Goal: Task Accomplishment & Management: Manage account settings

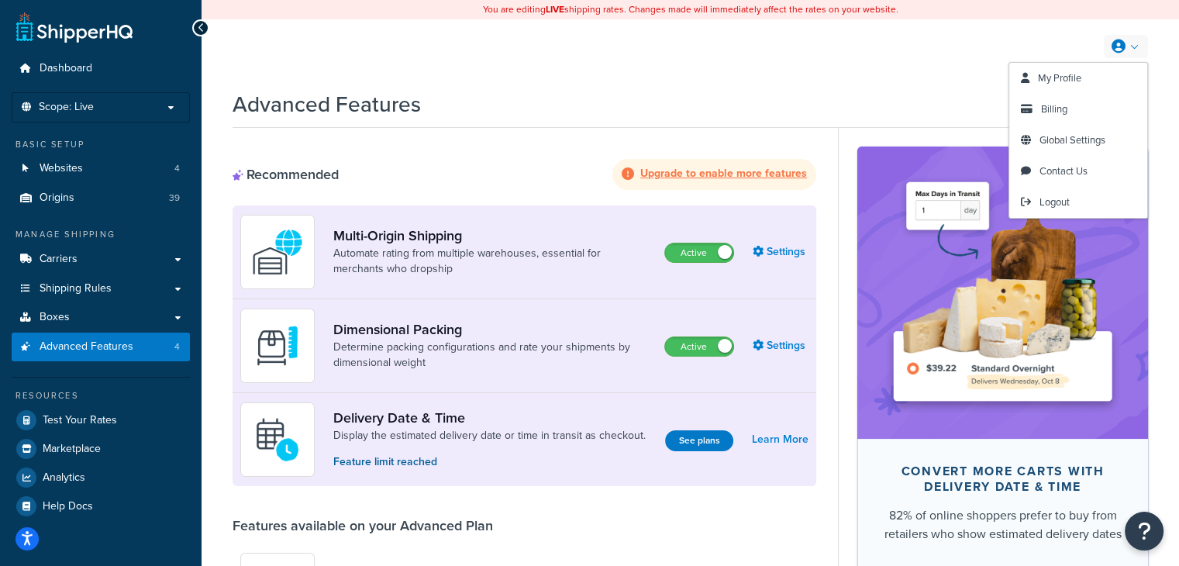
click at [1141, 53] on link at bounding box center [1126, 46] width 44 height 23
click at [1096, 80] on link "My Profile" at bounding box center [1078, 78] width 138 height 31
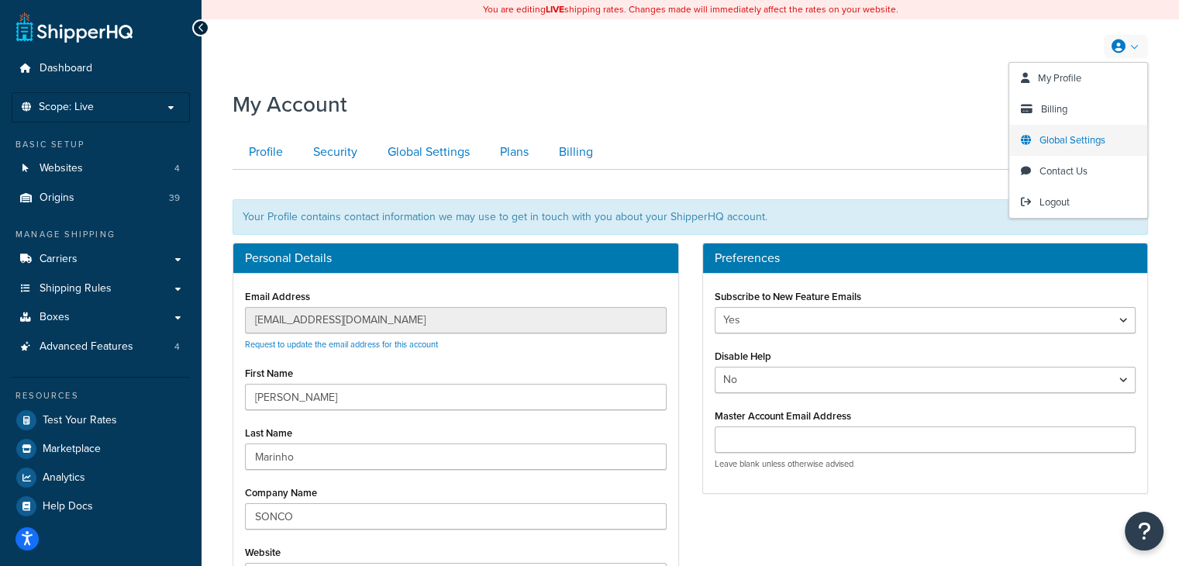
click at [1108, 134] on link "Global Settings" at bounding box center [1078, 140] width 138 height 31
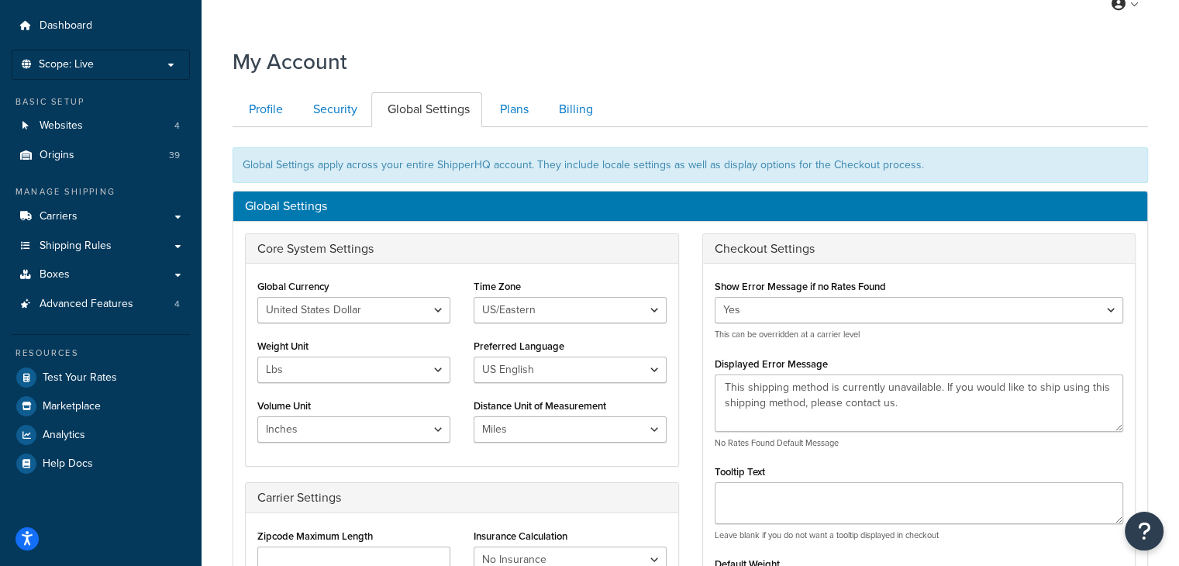
scroll to position [78, 0]
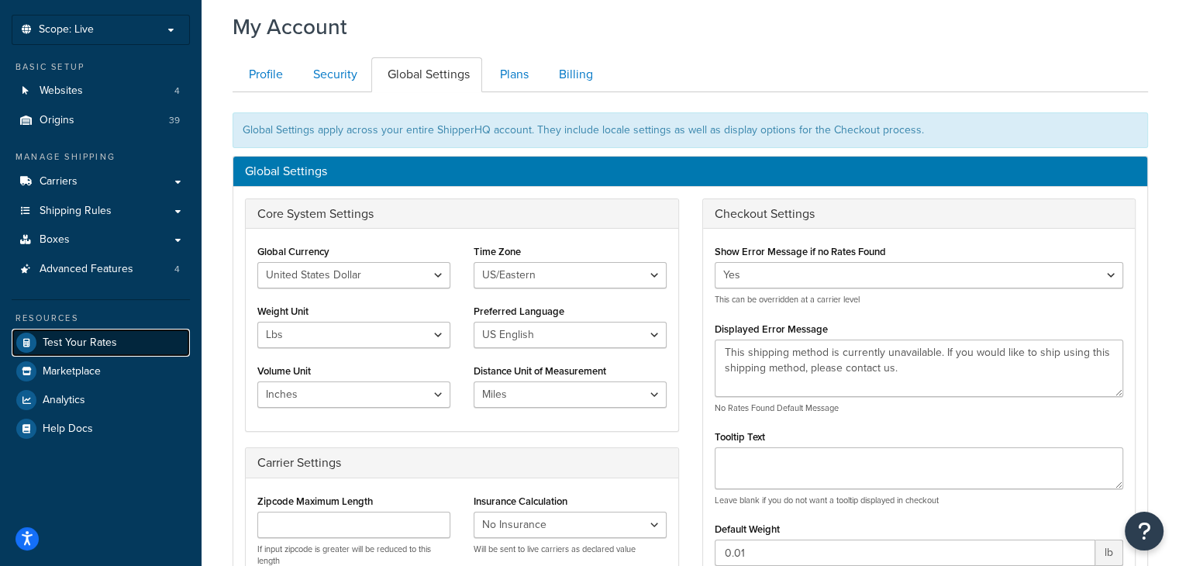
click at [62, 346] on span "Test Your Rates" at bounding box center [80, 342] width 74 height 13
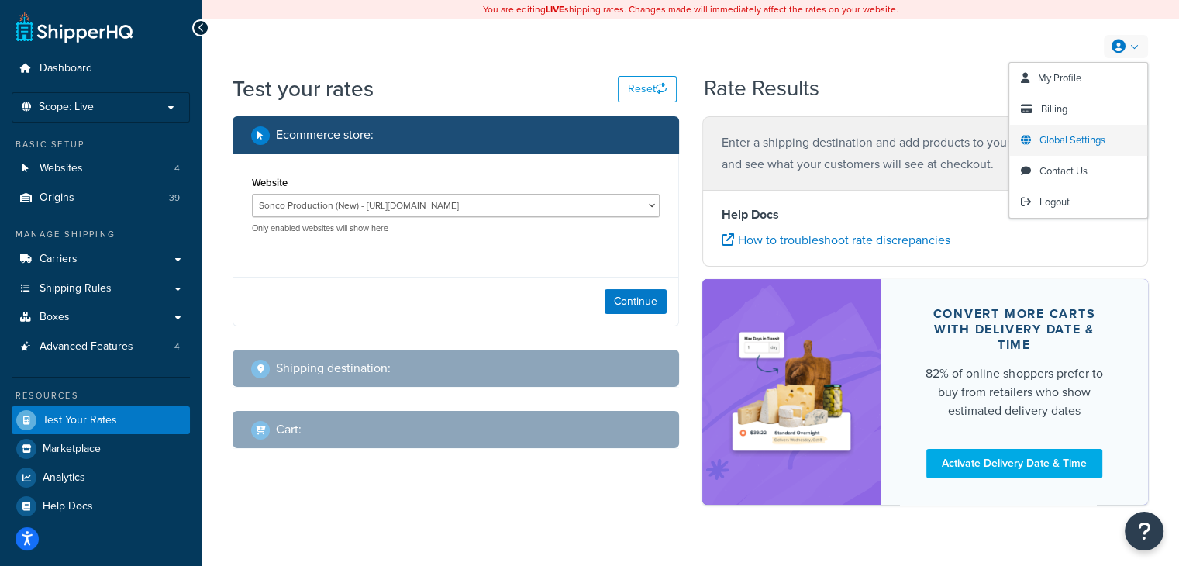
click at [1076, 145] on span "Global Settings" at bounding box center [1072, 140] width 66 height 15
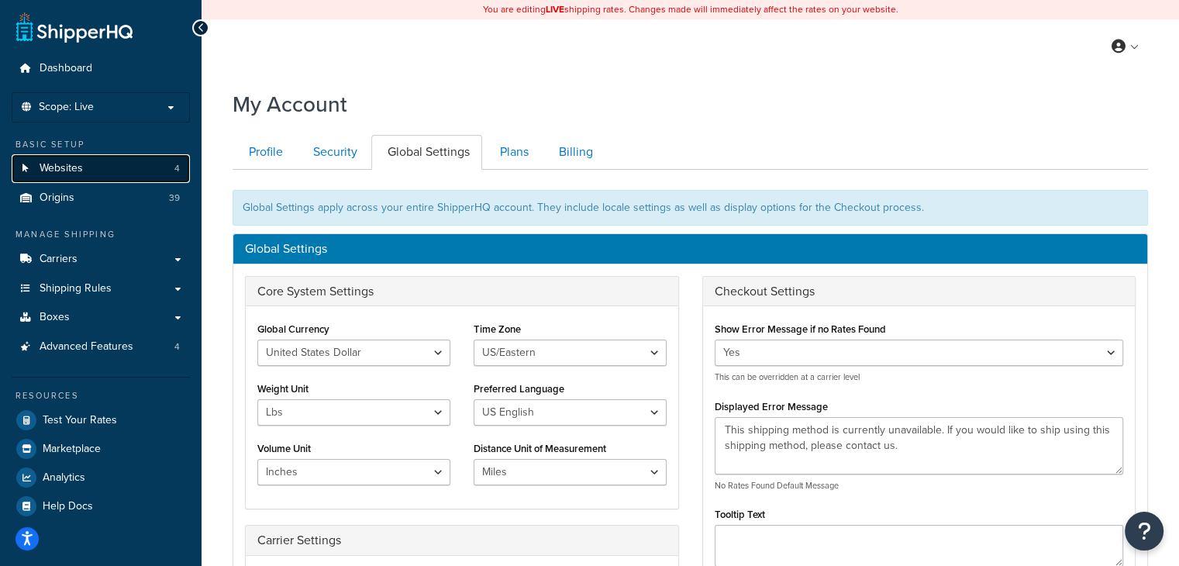
click at [101, 174] on link "Websites 4" at bounding box center [101, 168] width 178 height 29
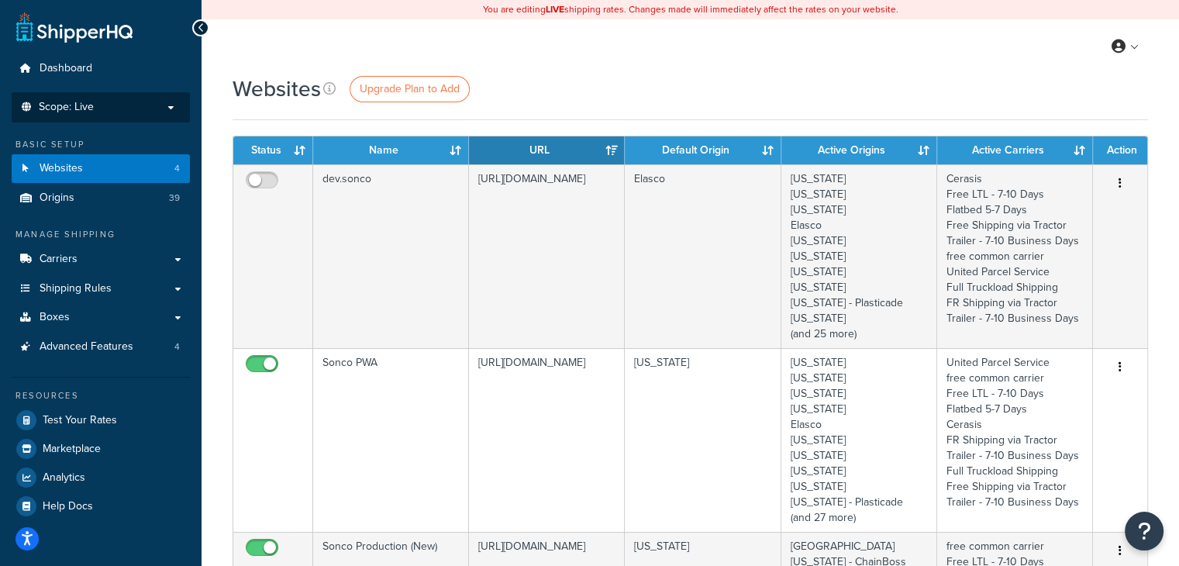
click at [96, 116] on li "Scope: Live Development Integration Test" at bounding box center [101, 107] width 178 height 30
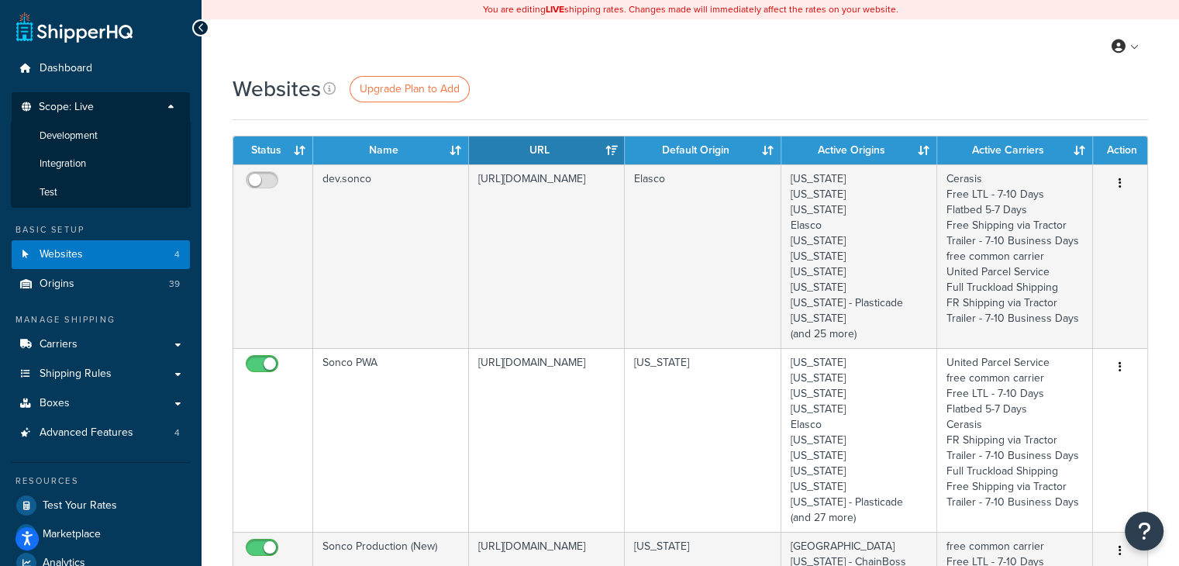
click at [556, 81] on div "Websites Upgrade Plan to Add" at bounding box center [690, 89] width 915 height 30
click at [159, 101] on p "Scope: Live" at bounding box center [101, 111] width 164 height 21
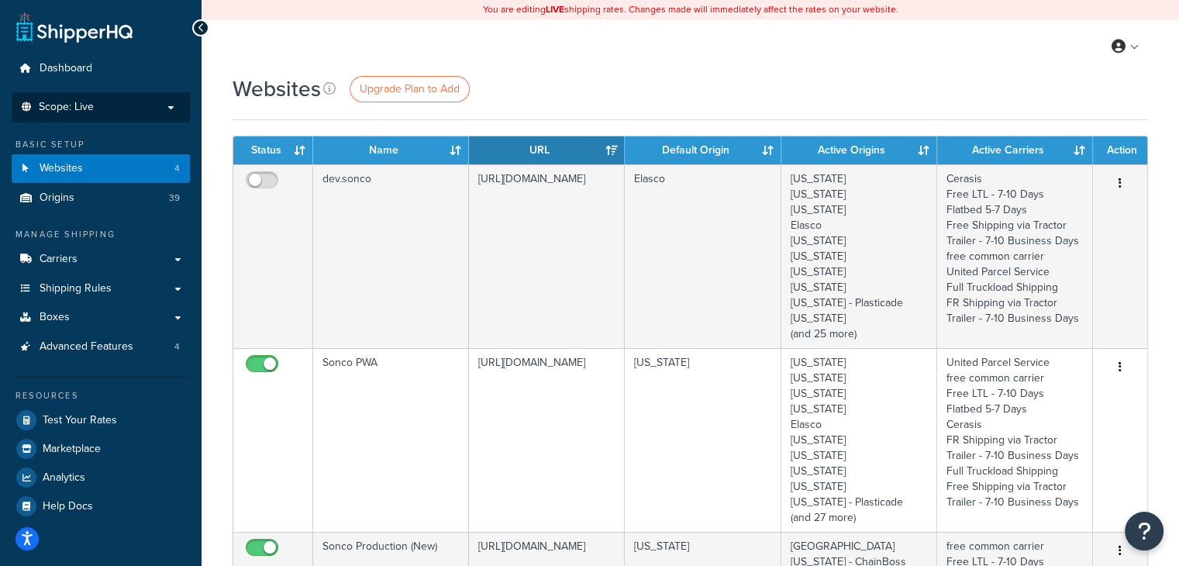
click at [171, 102] on p "Scope: Live" at bounding box center [101, 107] width 164 height 13
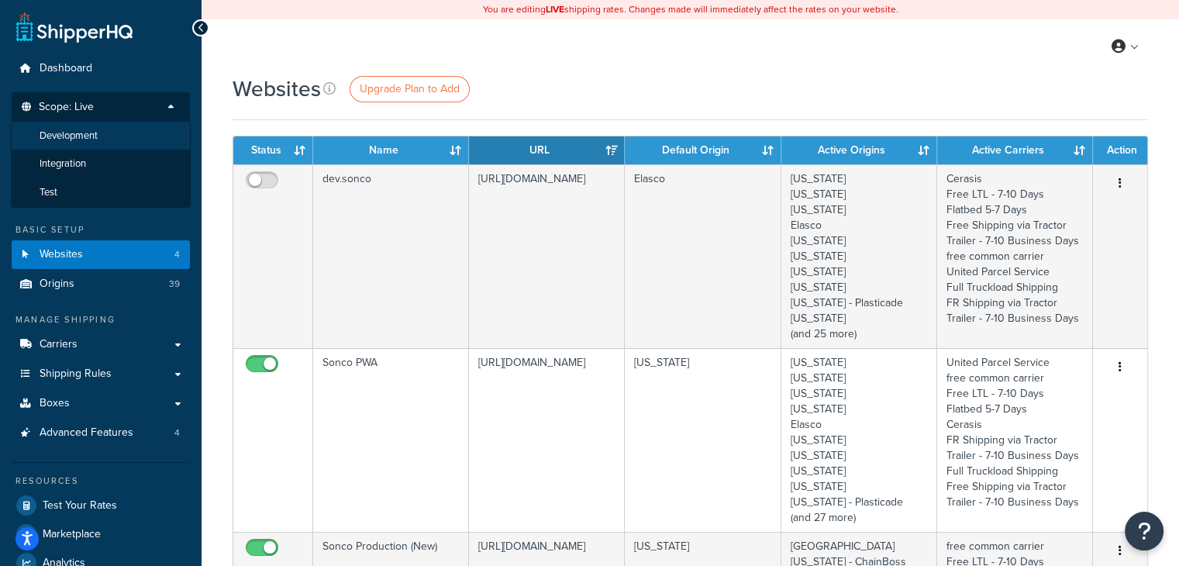
click at [57, 141] on span "Development" at bounding box center [69, 135] width 58 height 13
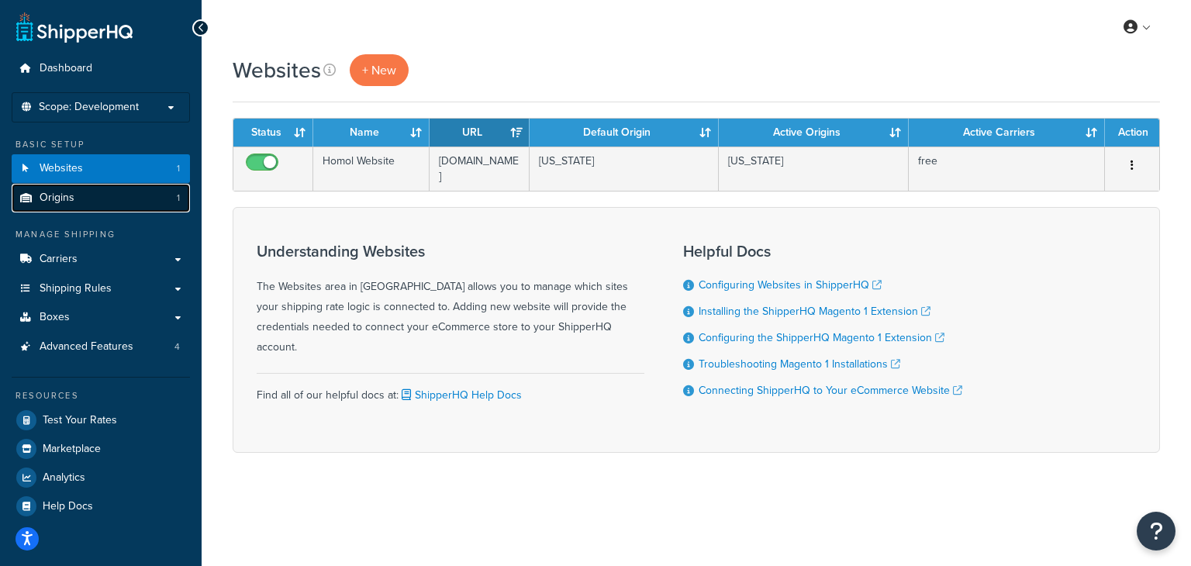
click at [86, 199] on link "Origins 1" at bounding box center [101, 198] width 178 height 29
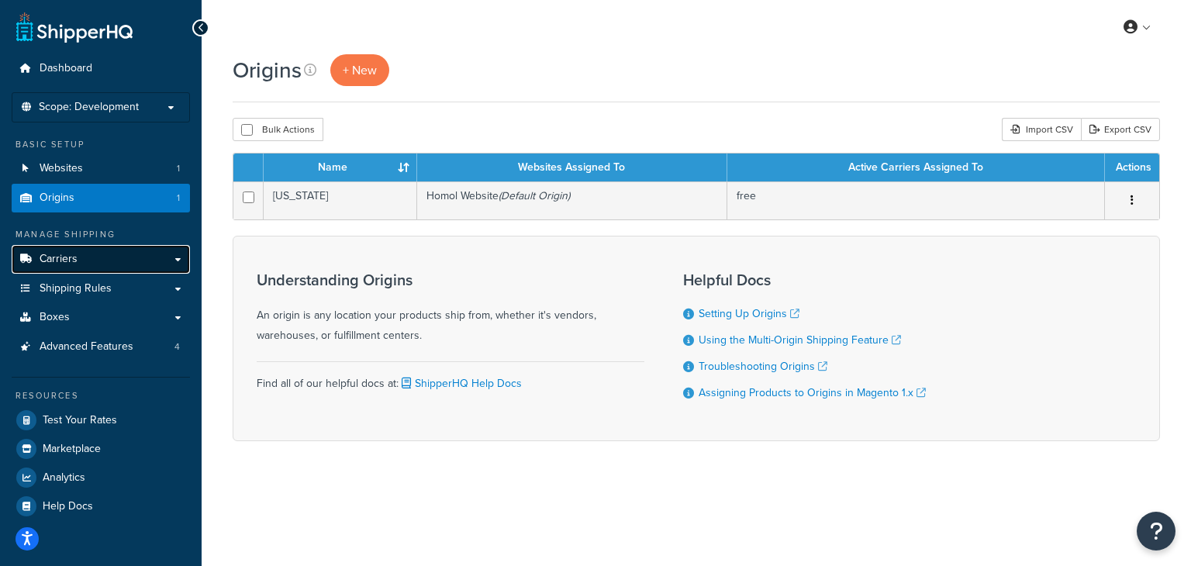
click at [42, 264] on span "Carriers" at bounding box center [59, 259] width 38 height 13
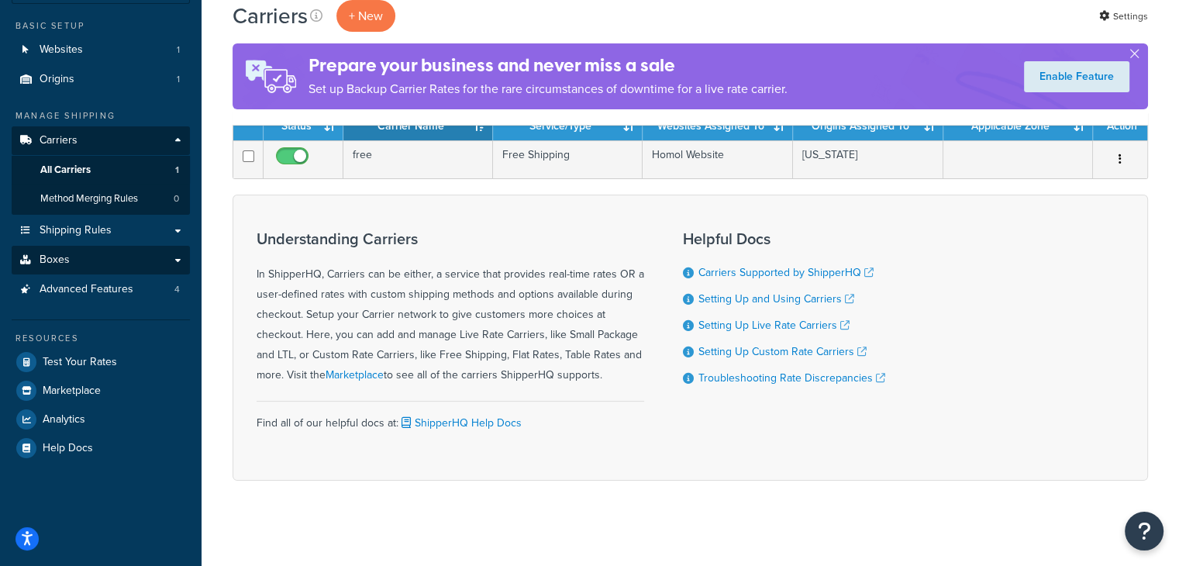
scroll to position [126, 0]
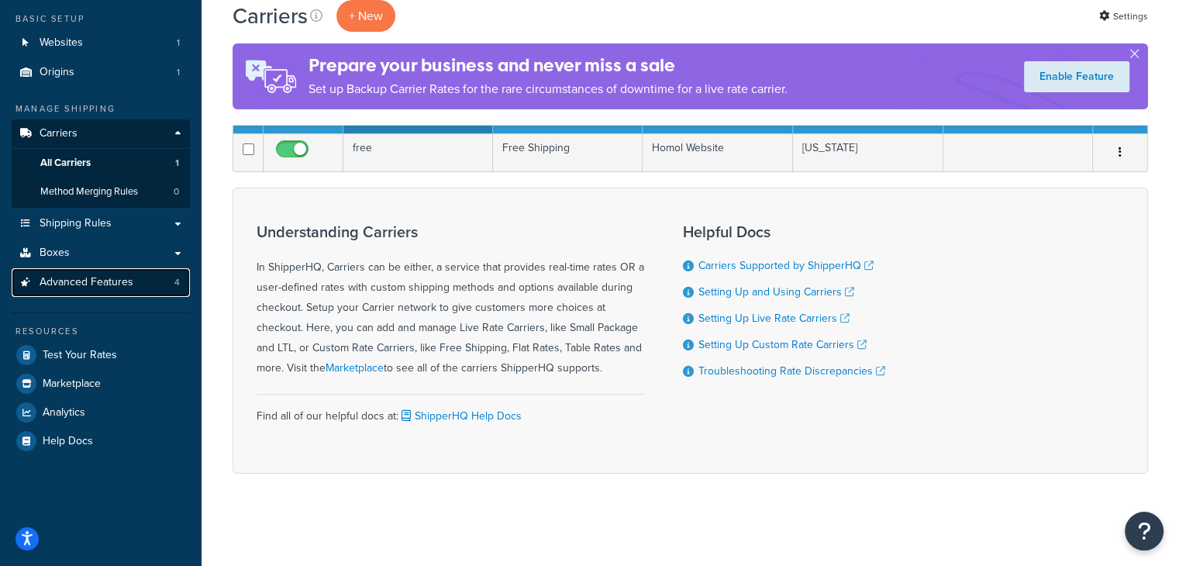
click at [67, 283] on span "Advanced Features" at bounding box center [87, 282] width 94 height 13
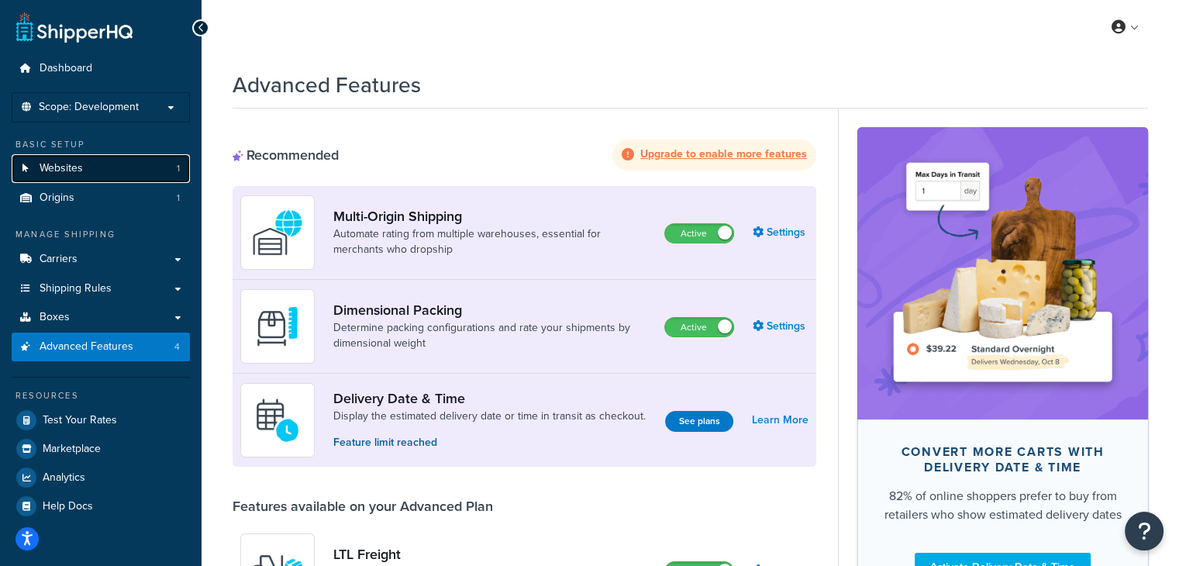
click at [112, 168] on link "Websites 1" at bounding box center [101, 168] width 178 height 29
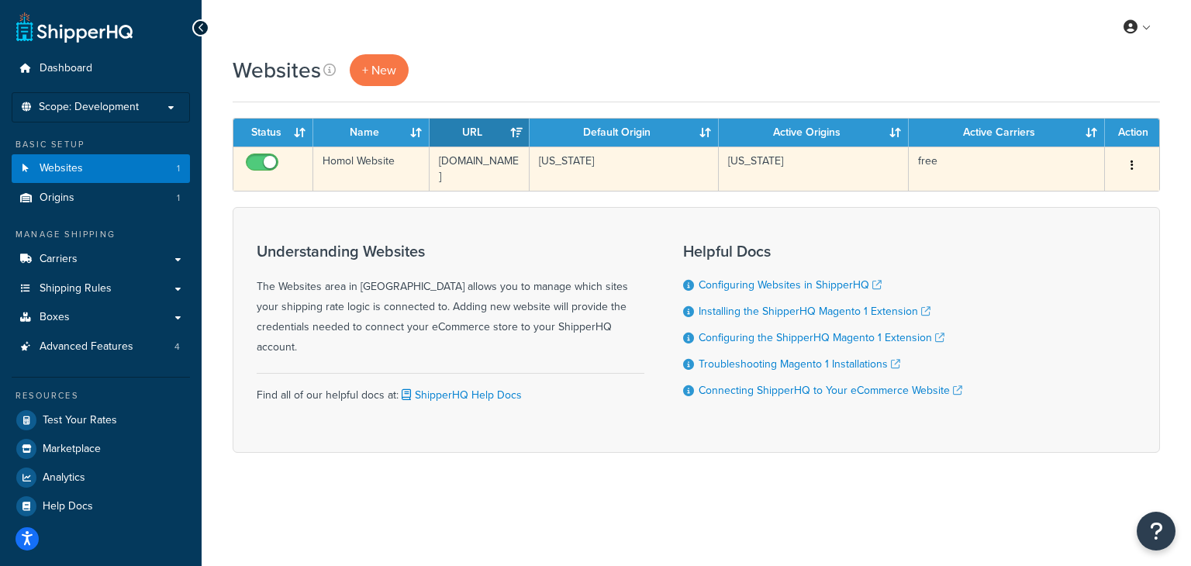
click at [1129, 163] on button "button" at bounding box center [1132, 165] width 22 height 25
click at [1067, 187] on link "Edit" at bounding box center [1069, 197] width 122 height 32
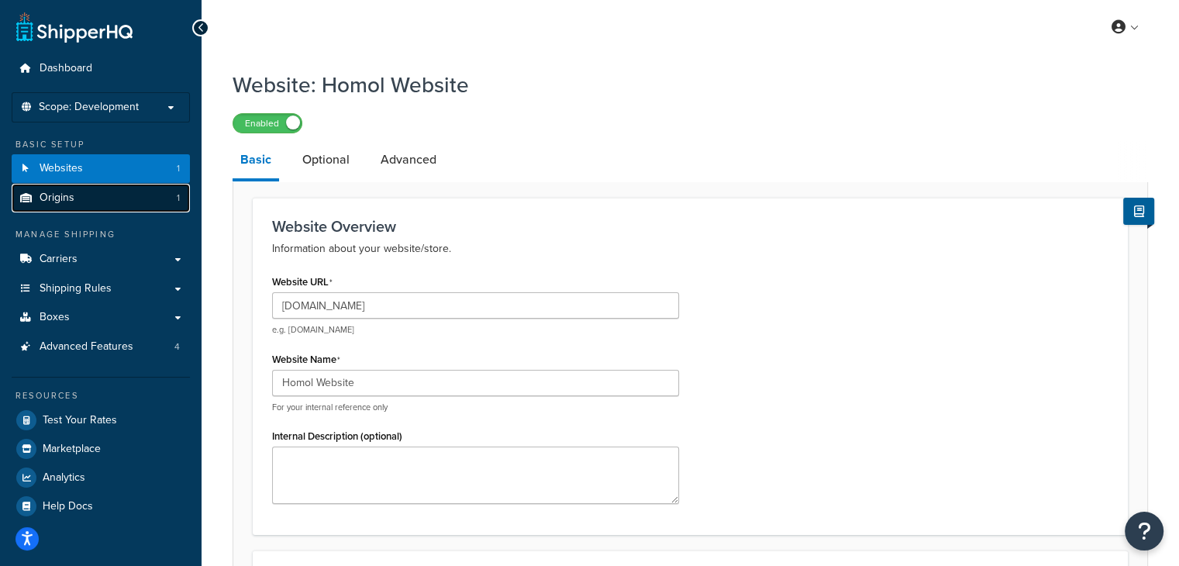
click at [146, 205] on link "Origins 1" at bounding box center [101, 198] width 178 height 29
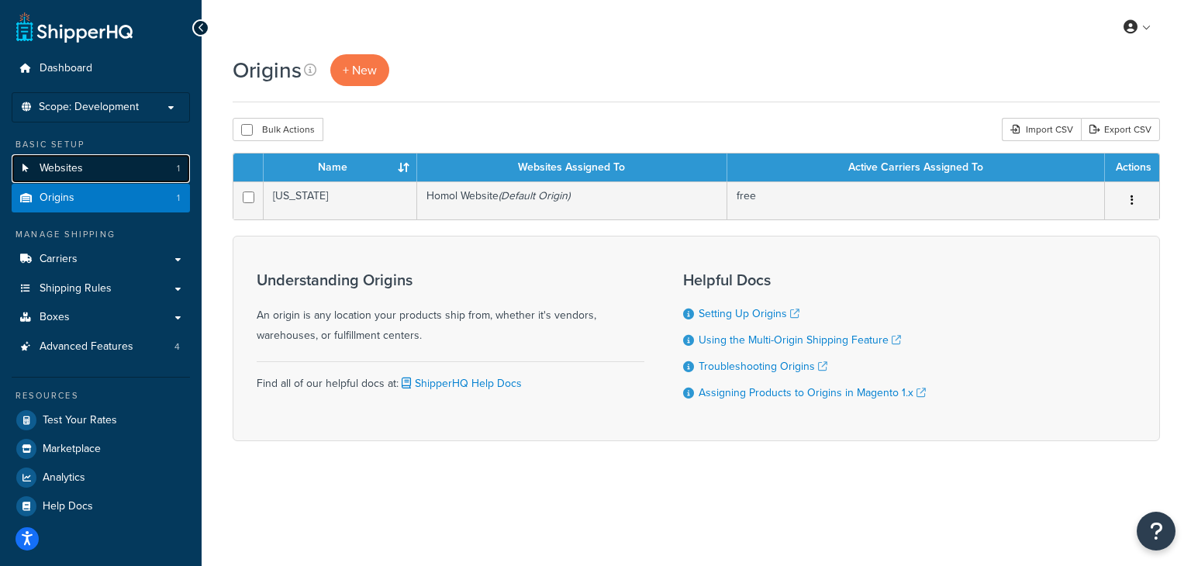
click at [136, 164] on link "Websites 1" at bounding box center [101, 168] width 178 height 29
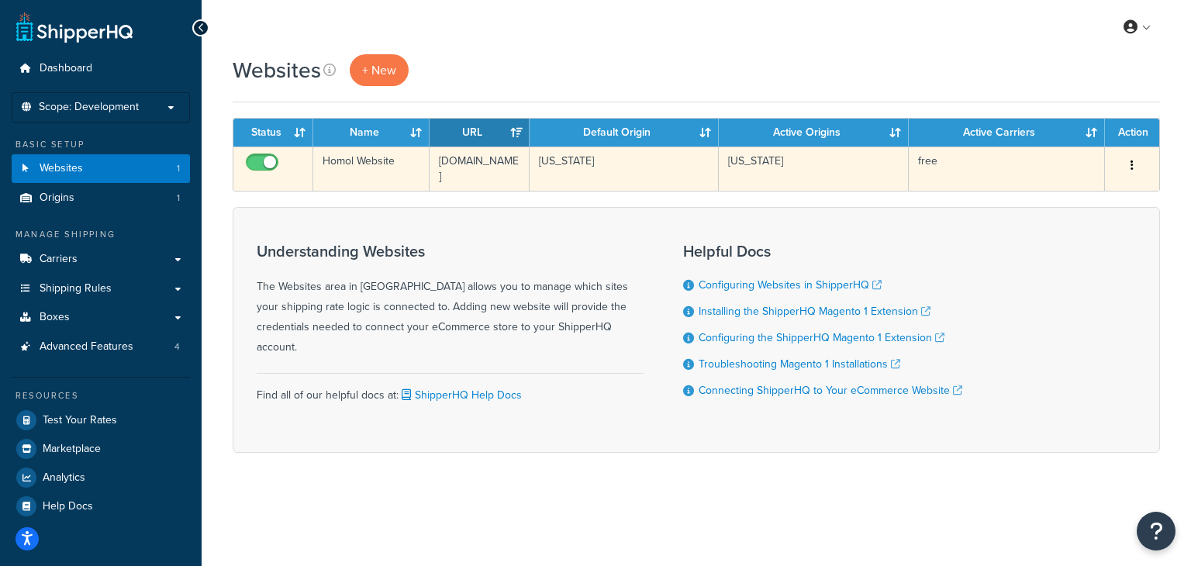
click at [1134, 168] on button "button" at bounding box center [1132, 165] width 22 height 25
click at [1057, 200] on link "Edit" at bounding box center [1069, 197] width 122 height 32
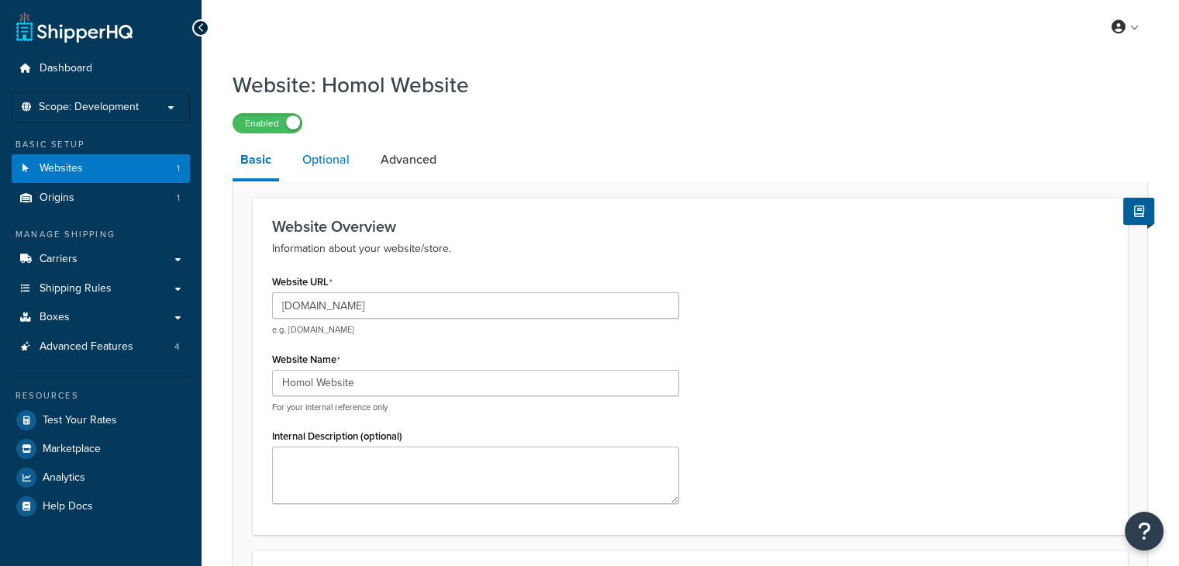
click at [344, 163] on link "Optional" at bounding box center [326, 159] width 63 height 37
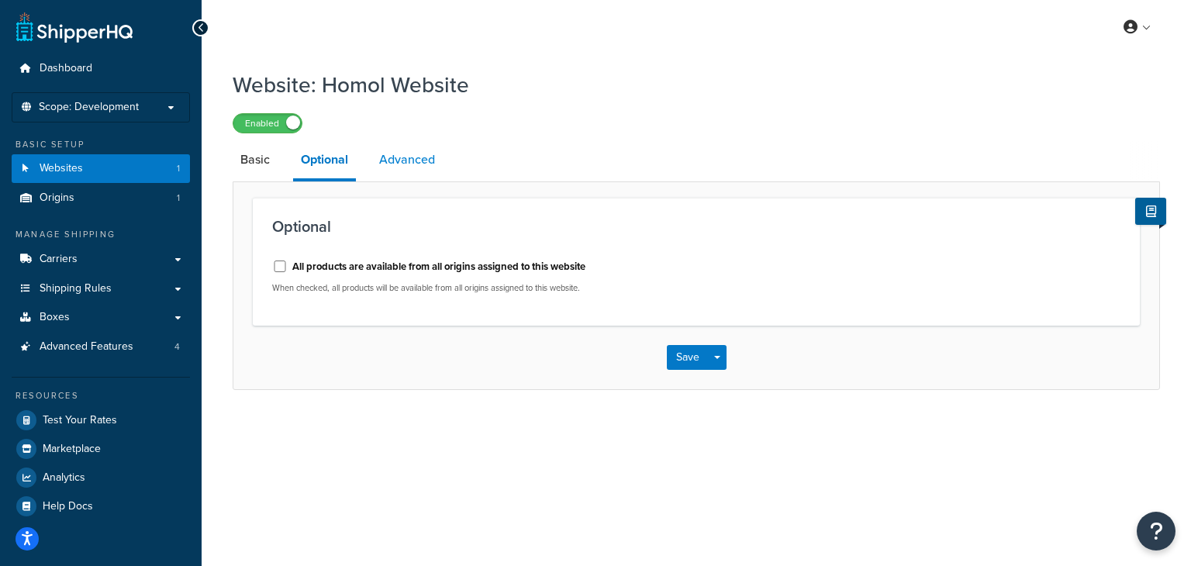
click at [395, 162] on link "Advanced" at bounding box center [406, 159] width 71 height 37
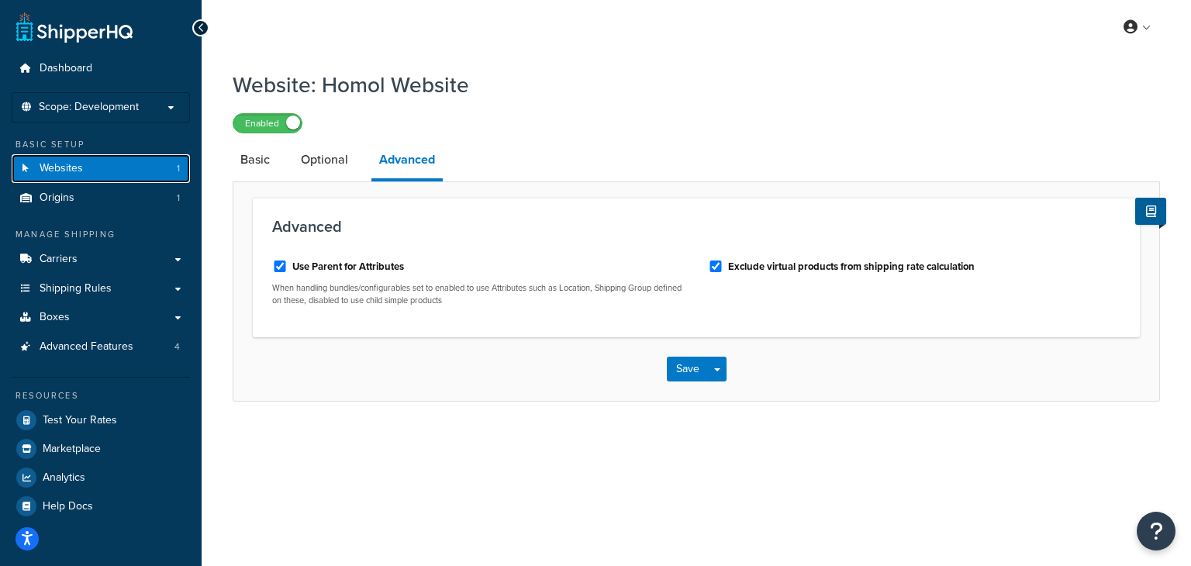
click at [118, 168] on link "Websites 1" at bounding box center [101, 168] width 178 height 29
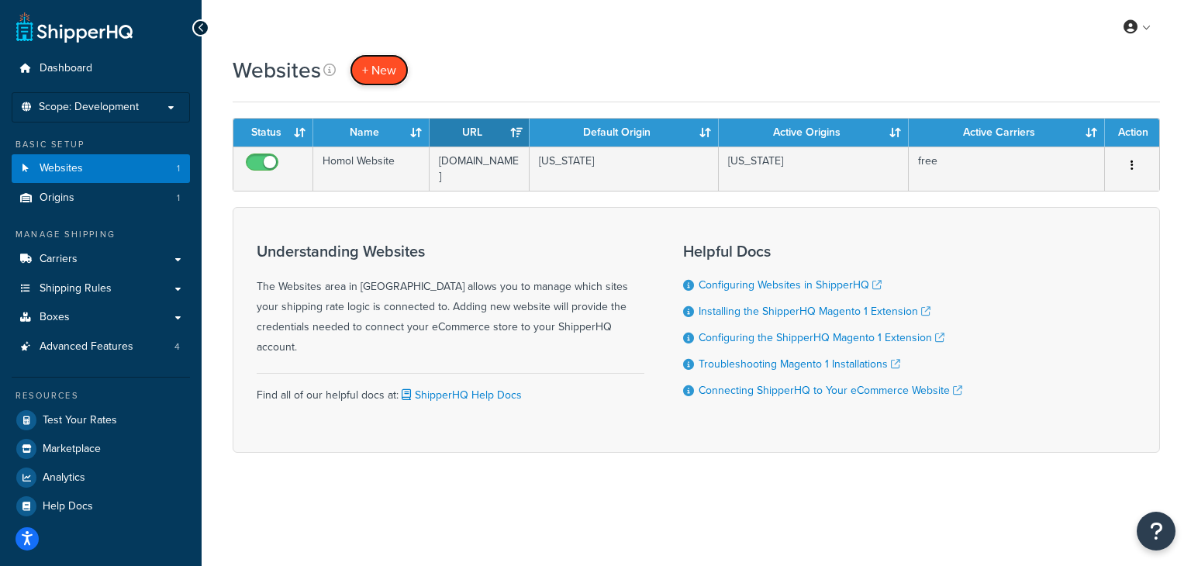
click at [375, 77] on span "+ New" at bounding box center [379, 70] width 34 height 18
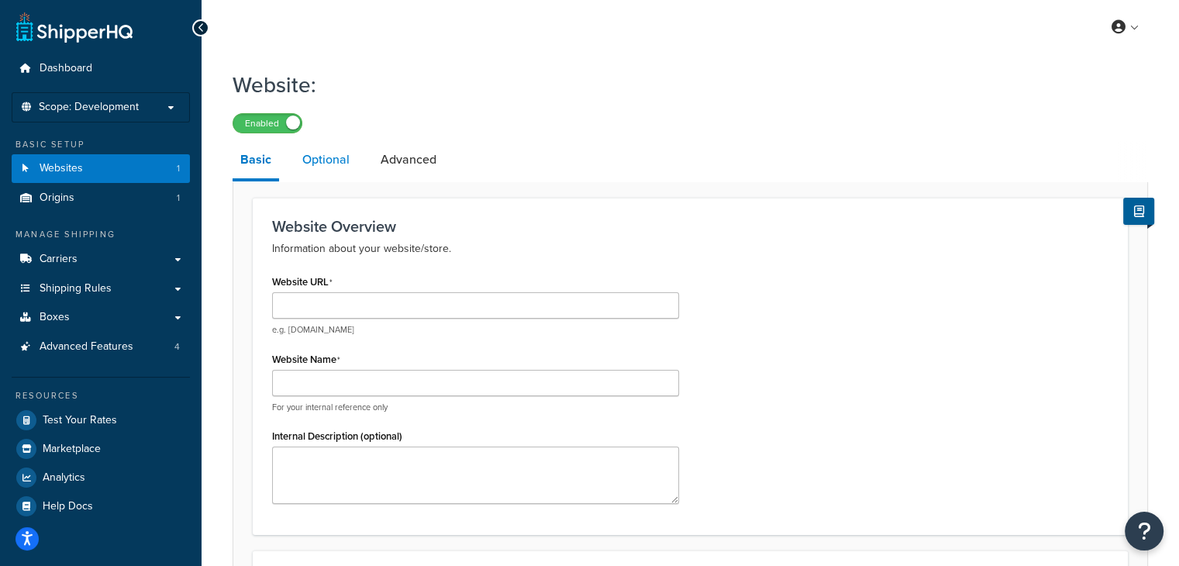
click at [315, 170] on link "Optional" at bounding box center [326, 159] width 63 height 37
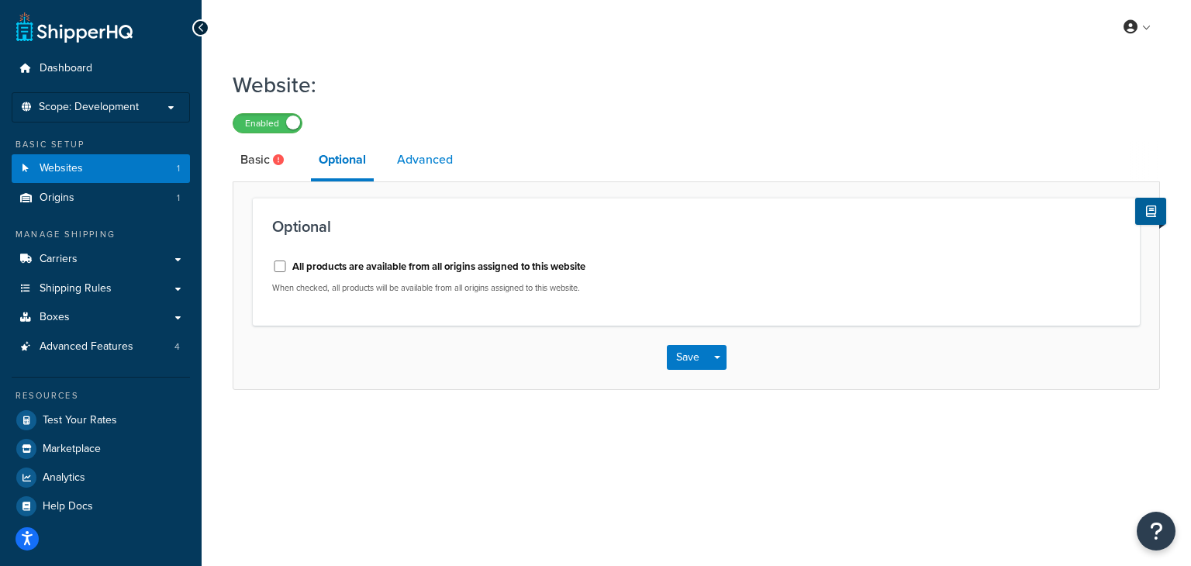
click at [437, 162] on link "Advanced" at bounding box center [424, 159] width 71 height 37
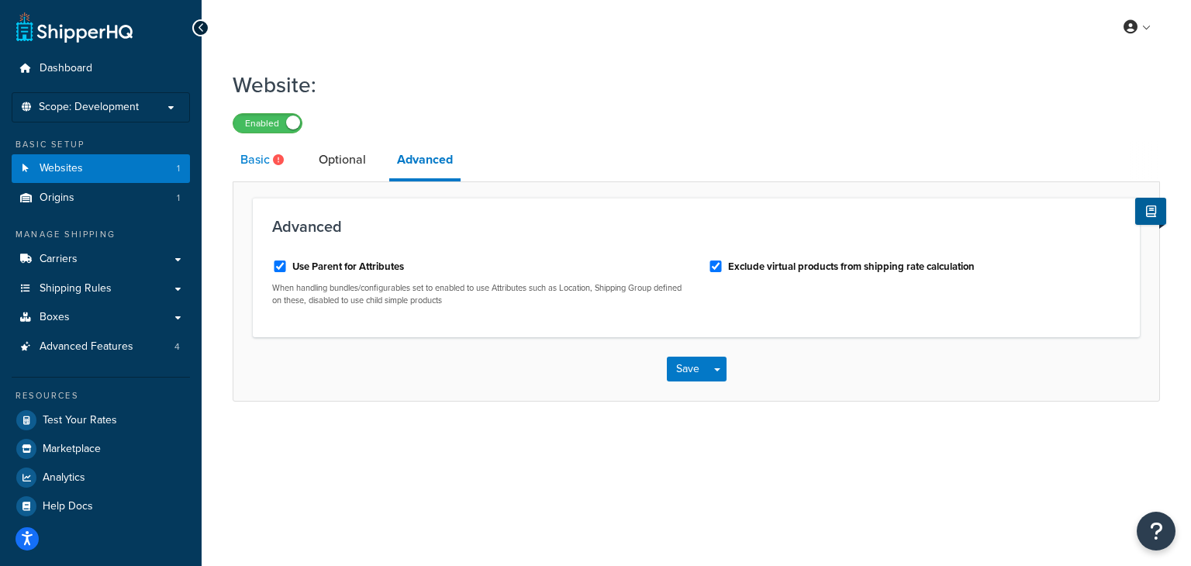
click at [284, 165] on link "Basic" at bounding box center [264, 159] width 63 height 37
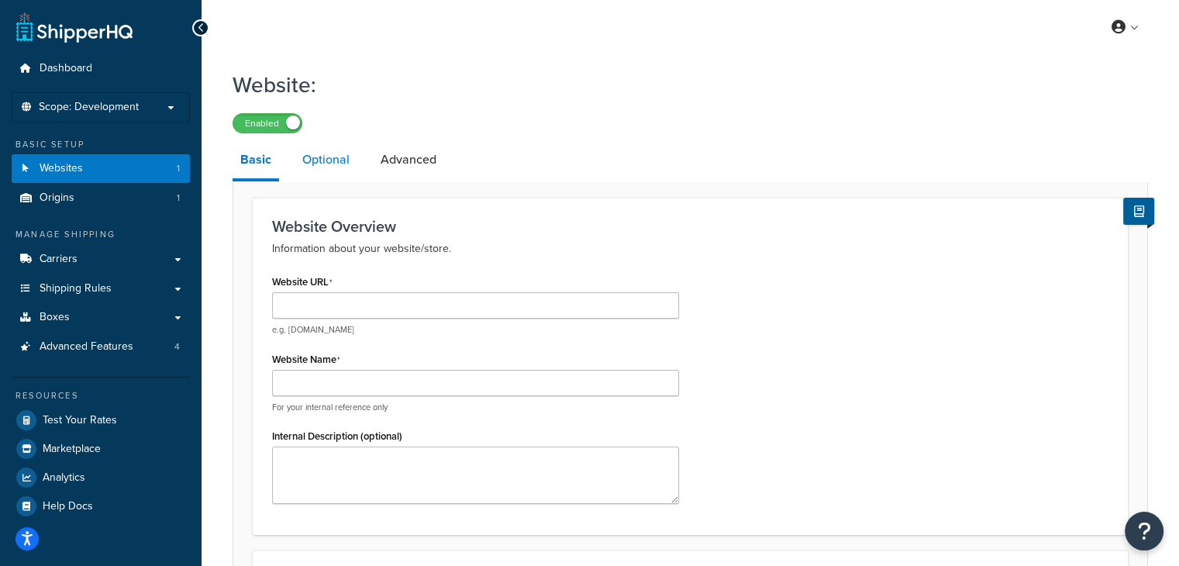
click at [307, 159] on link "Optional" at bounding box center [326, 159] width 63 height 37
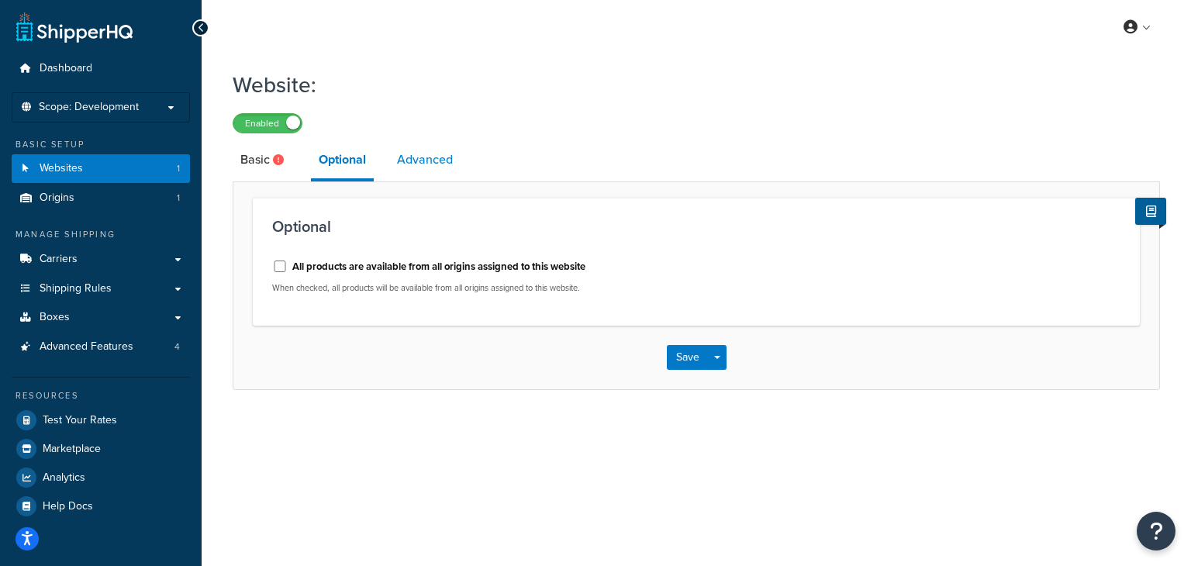
click at [428, 157] on link "Advanced" at bounding box center [424, 159] width 71 height 37
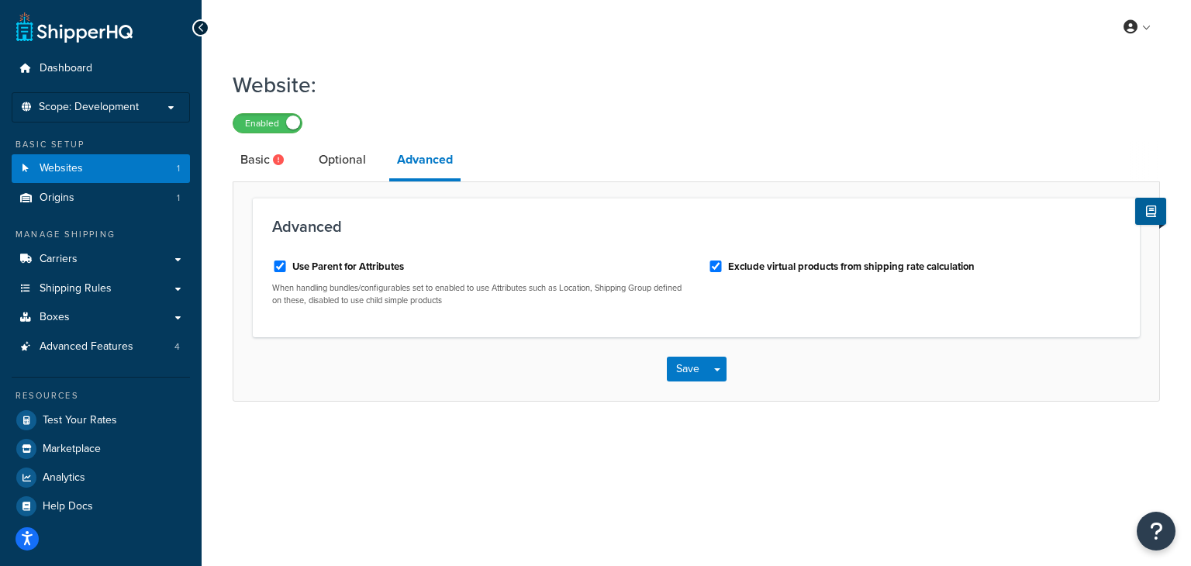
click at [288, 267] on div "Use Parent for Attributes" at bounding box center [478, 264] width 412 height 23
click at [283, 266] on input "Use Parent for Attributes" at bounding box center [280, 266] width 16 height 12
checkbox input "true"
